Goal: Connect with others: Connect with others

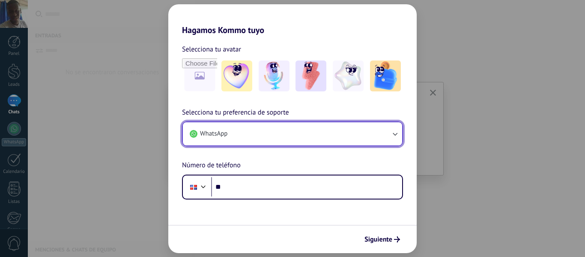
click at [345, 125] on button "WhatsApp" at bounding box center [292, 133] width 219 height 23
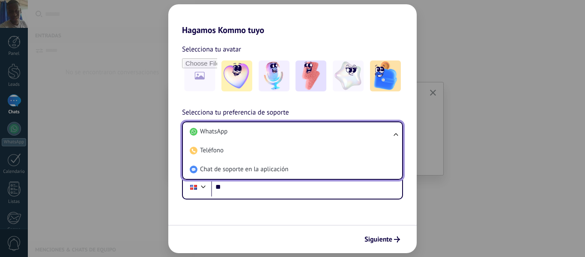
click at [345, 125] on li "WhatsApp" at bounding box center [290, 131] width 209 height 19
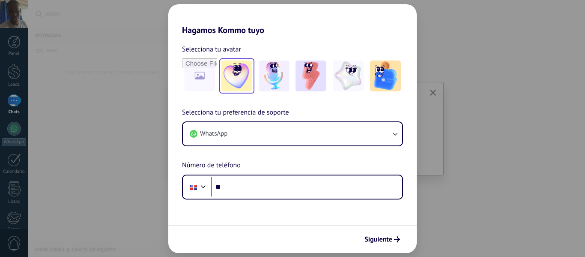
click at [241, 81] on img at bounding box center [237, 75] width 31 height 31
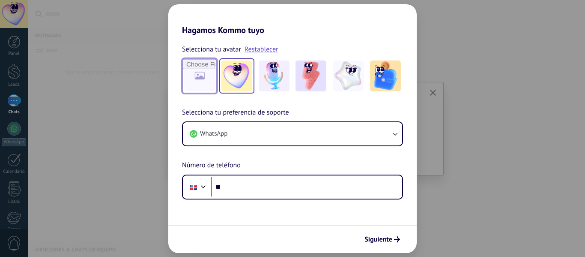
click at [192, 75] on input "file" at bounding box center [199, 75] width 33 height 33
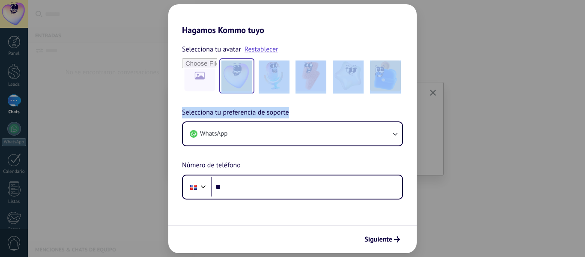
drag, startPoint x: 291, startPoint y: 97, endPoint x: 331, endPoint y: -12, distance: 116.3
click at [331, 0] on html ".abecls-1,.abecls-2{fill-rule:evenodd}.abecls-2{fill:#fff} .abhcls-1{fill:none}…" at bounding box center [292, 128] width 585 height 257
